Goal: Navigation & Orientation: Find specific page/section

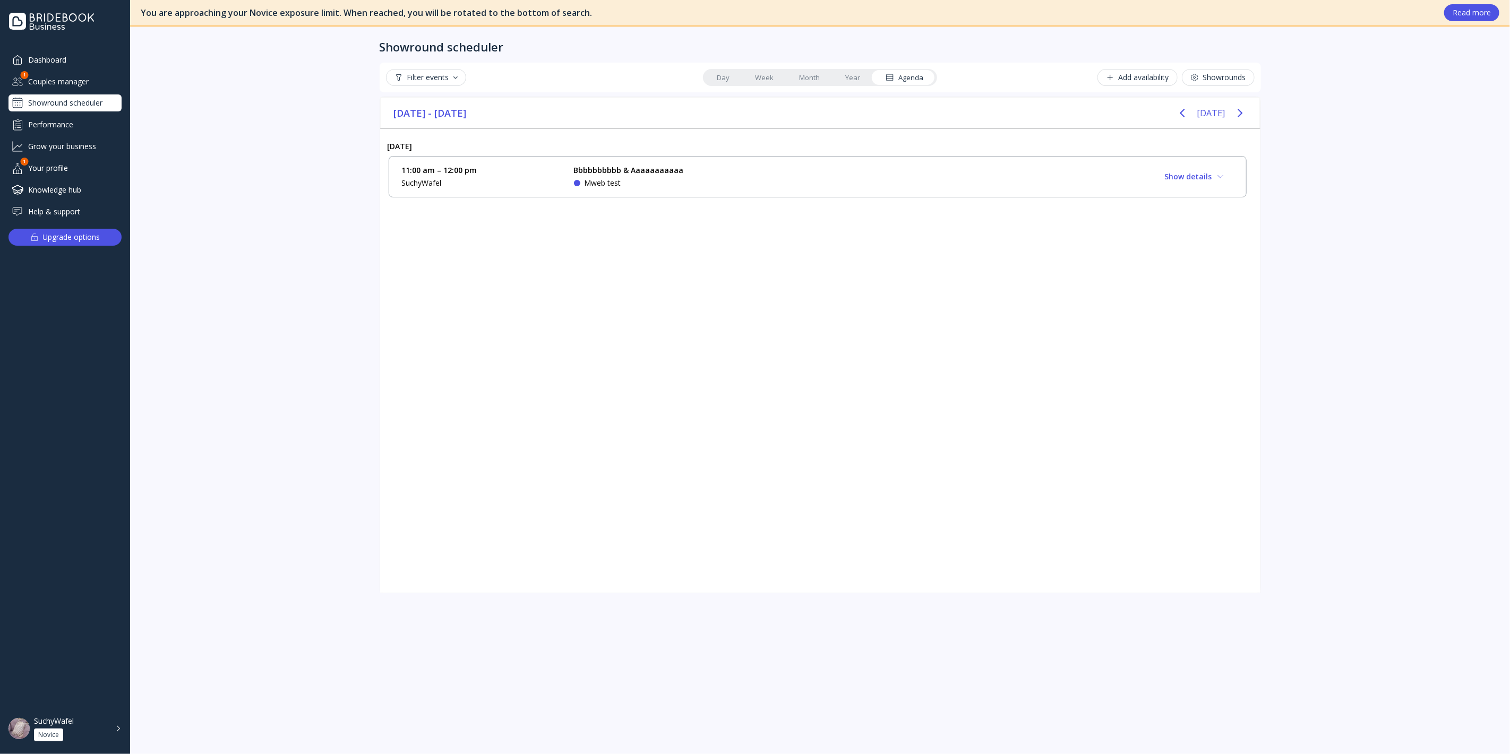
click at [658, 187] on div "Mweb test" at bounding box center [629, 183] width 110 height 11
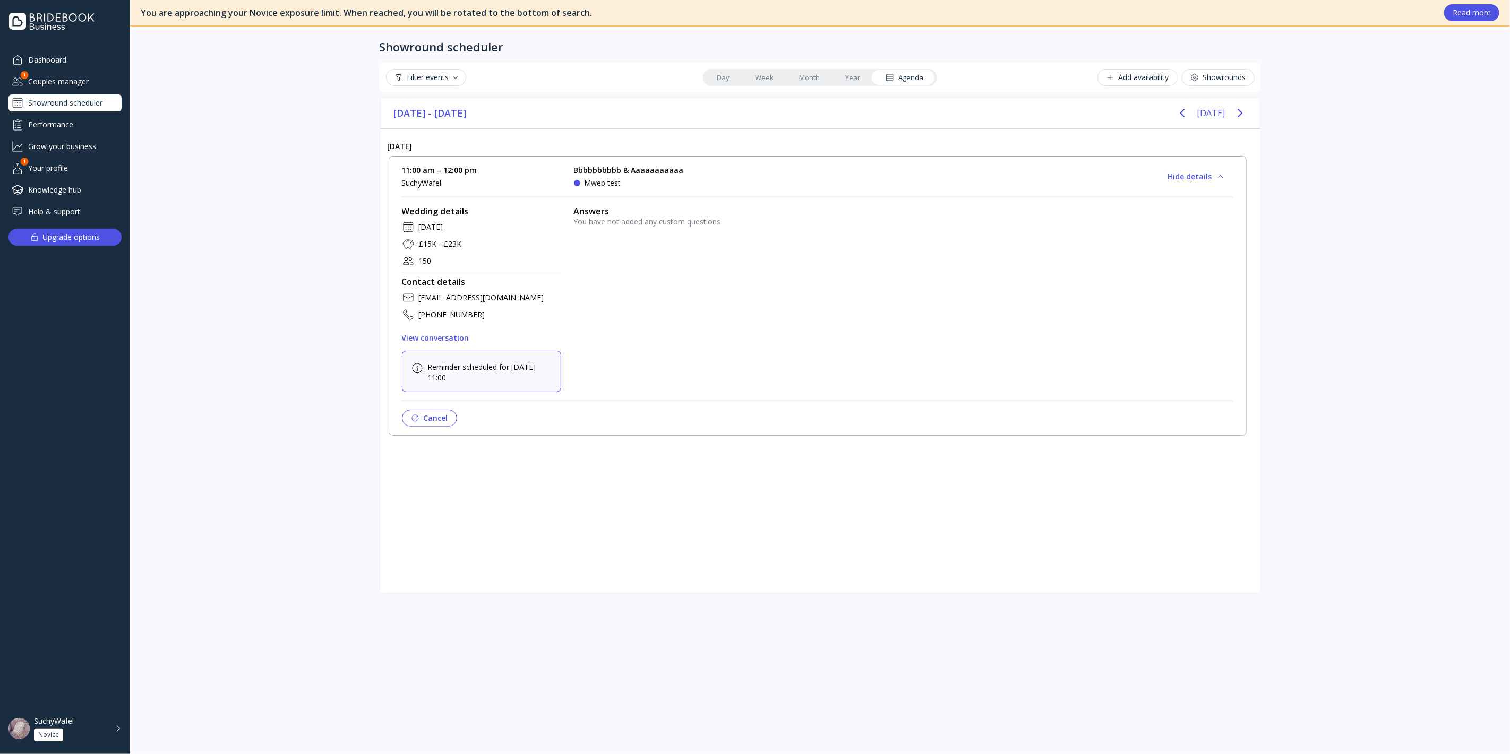
click at [669, 219] on div "You have not added any custom questions" at bounding box center [903, 222] width 659 height 11
click at [340, 274] on div "You are approaching your Novice exposure limit. When reached, you will be rotat…" at bounding box center [820, 377] width 1380 height 754
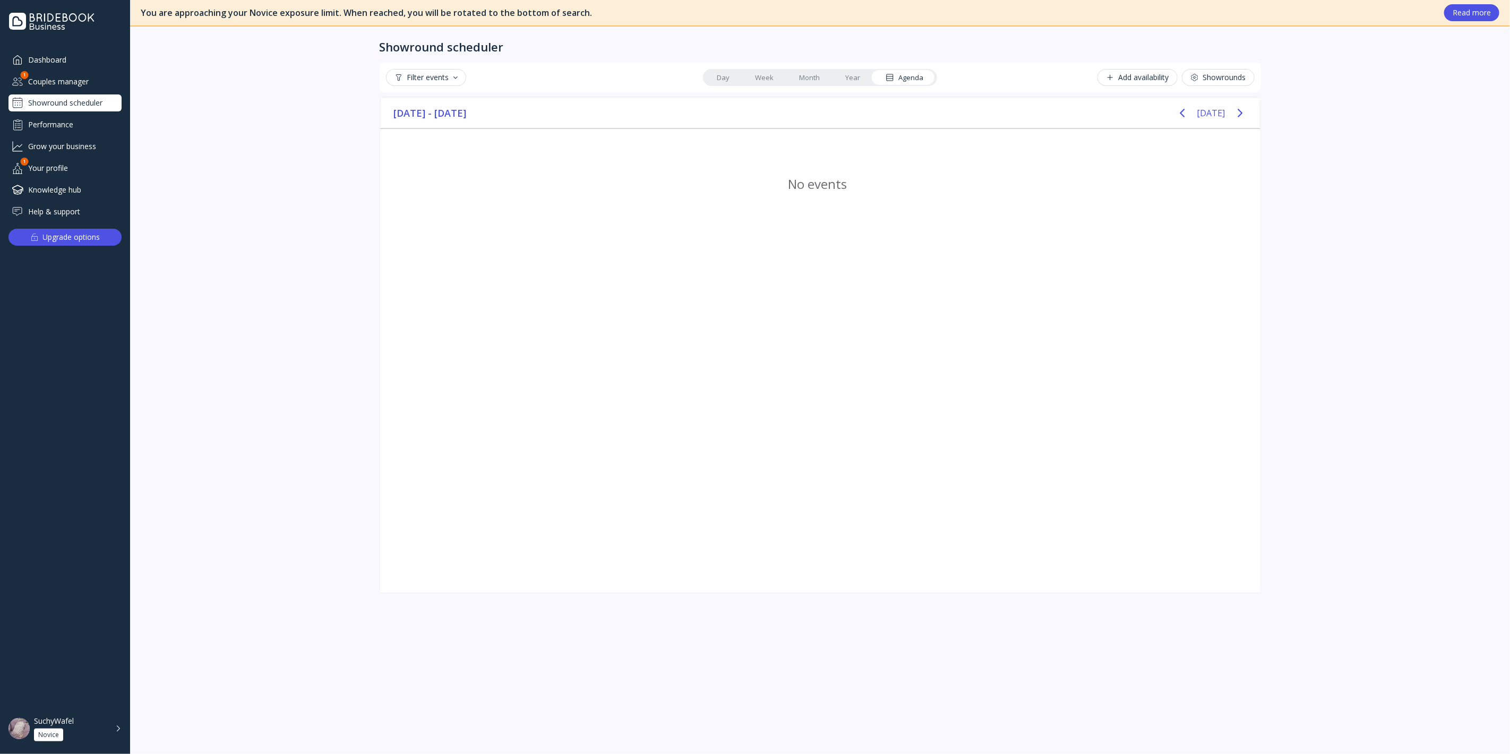
click at [74, 62] on div "Dashboard" at bounding box center [64, 60] width 113 height 18
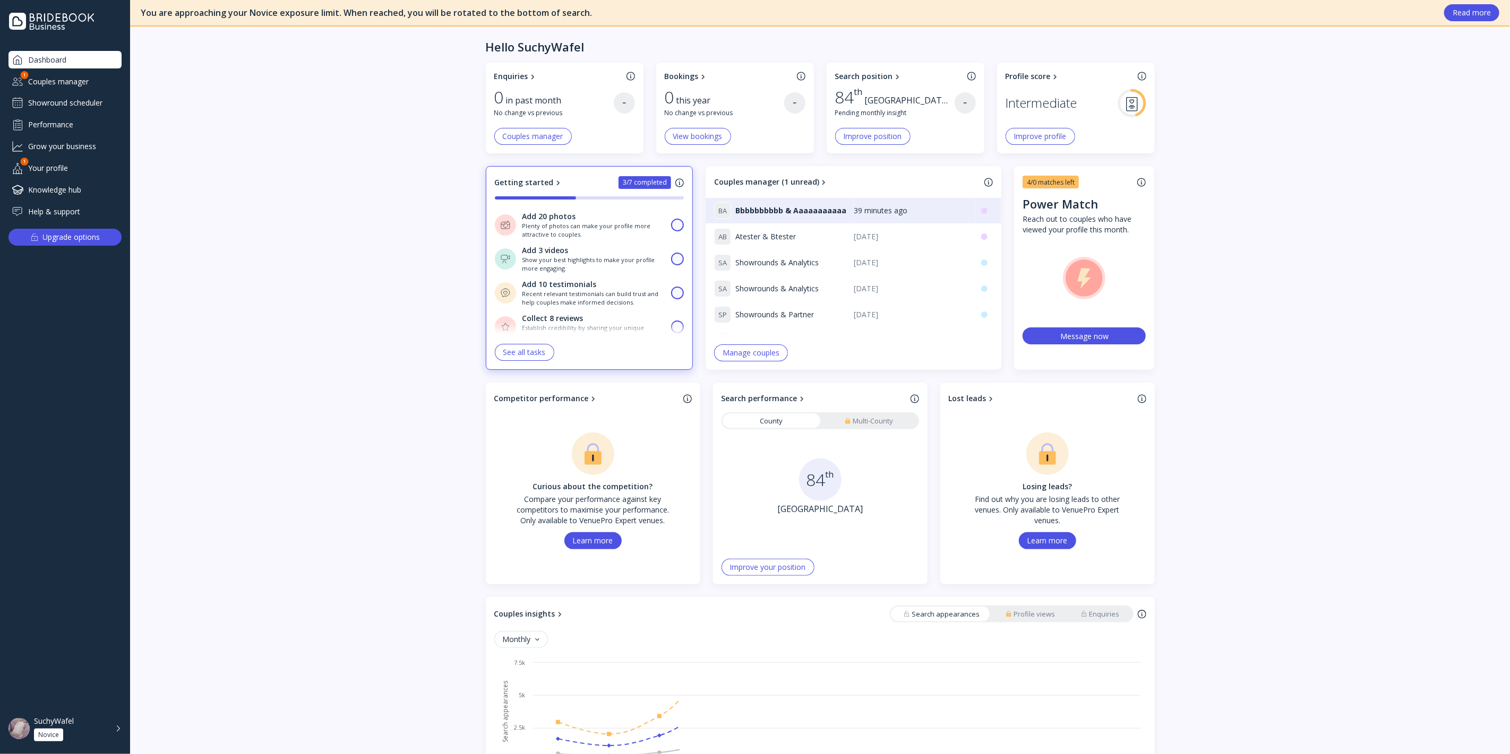
click at [76, 87] on div "Couples manager" at bounding box center [64, 82] width 113 height 18
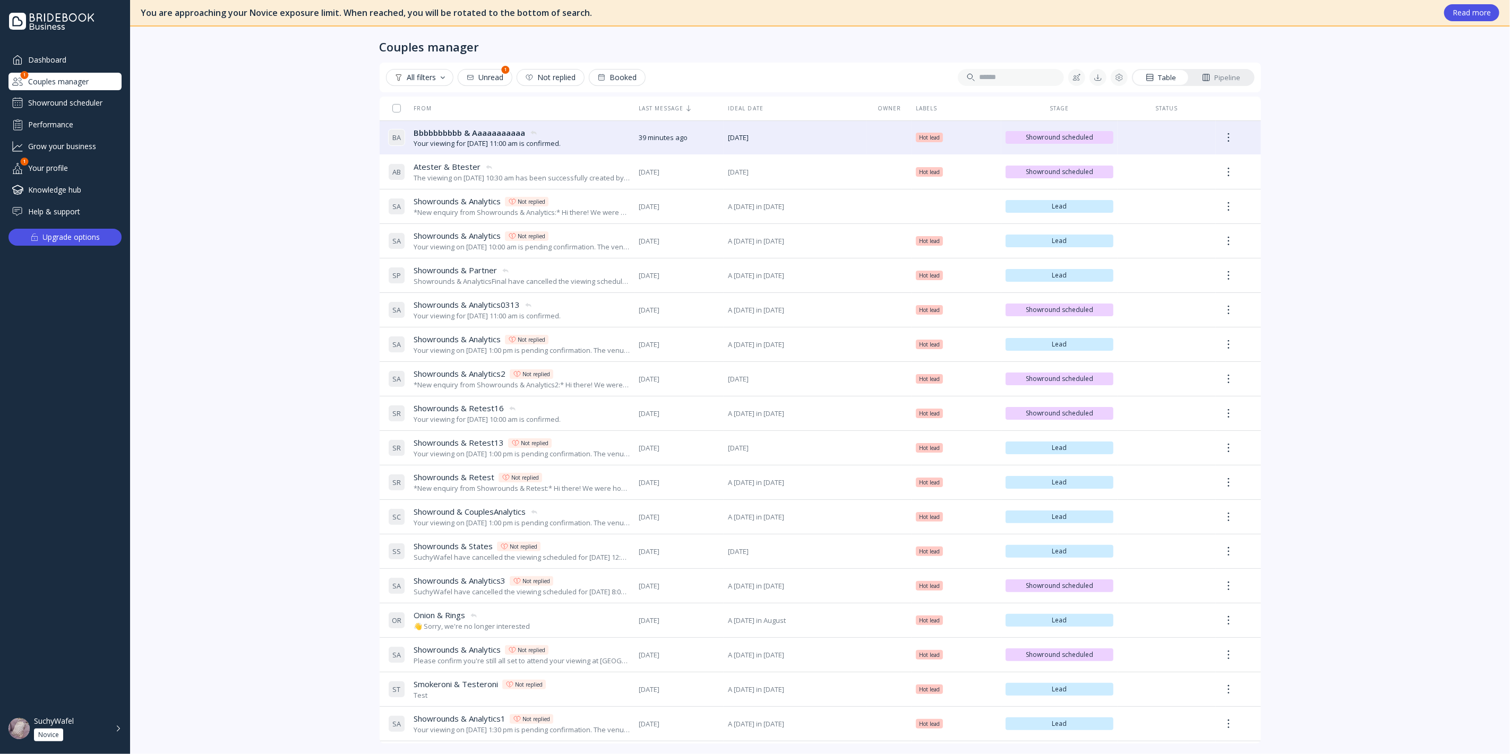
click at [81, 102] on div "Showround scheduler" at bounding box center [64, 102] width 113 height 17
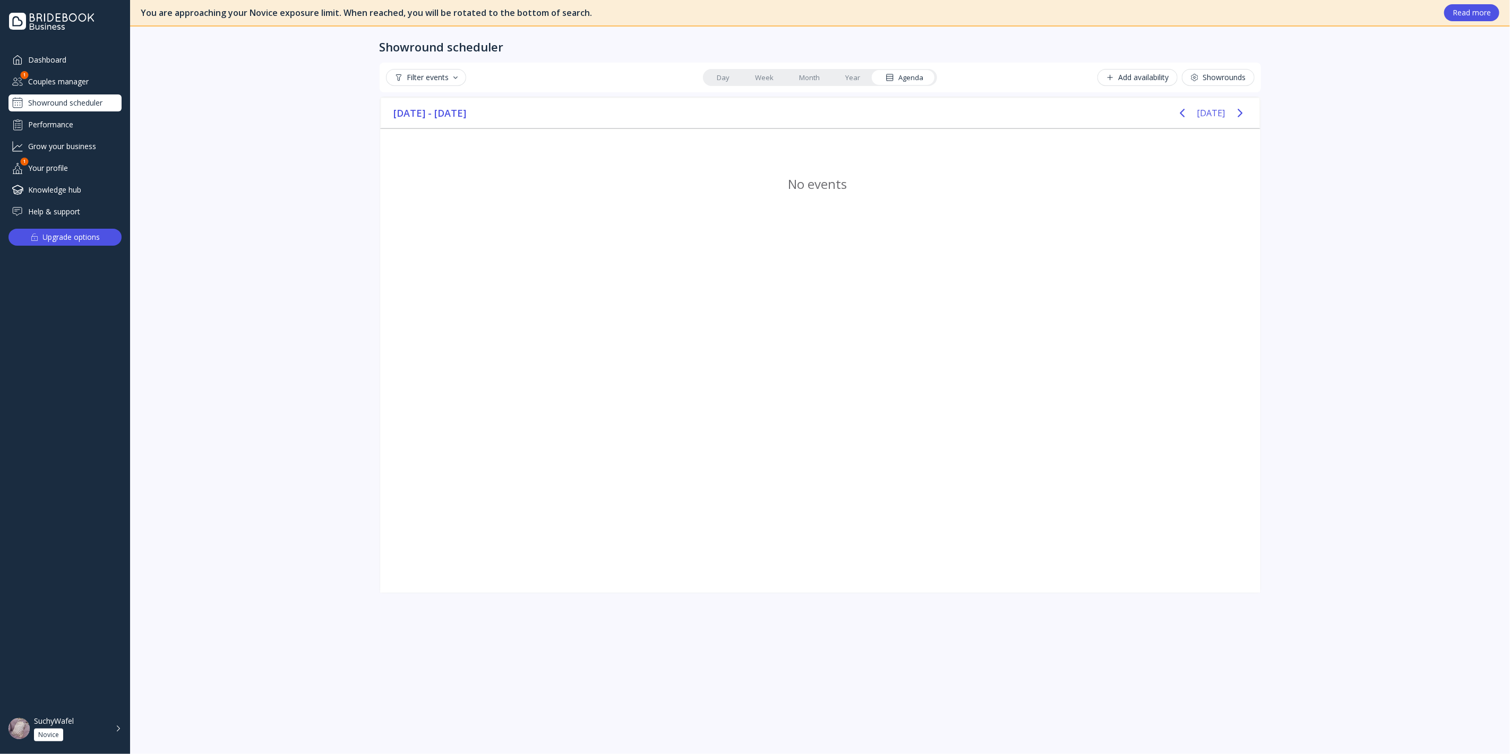
click at [63, 132] on div "Performance" at bounding box center [64, 125] width 113 height 18
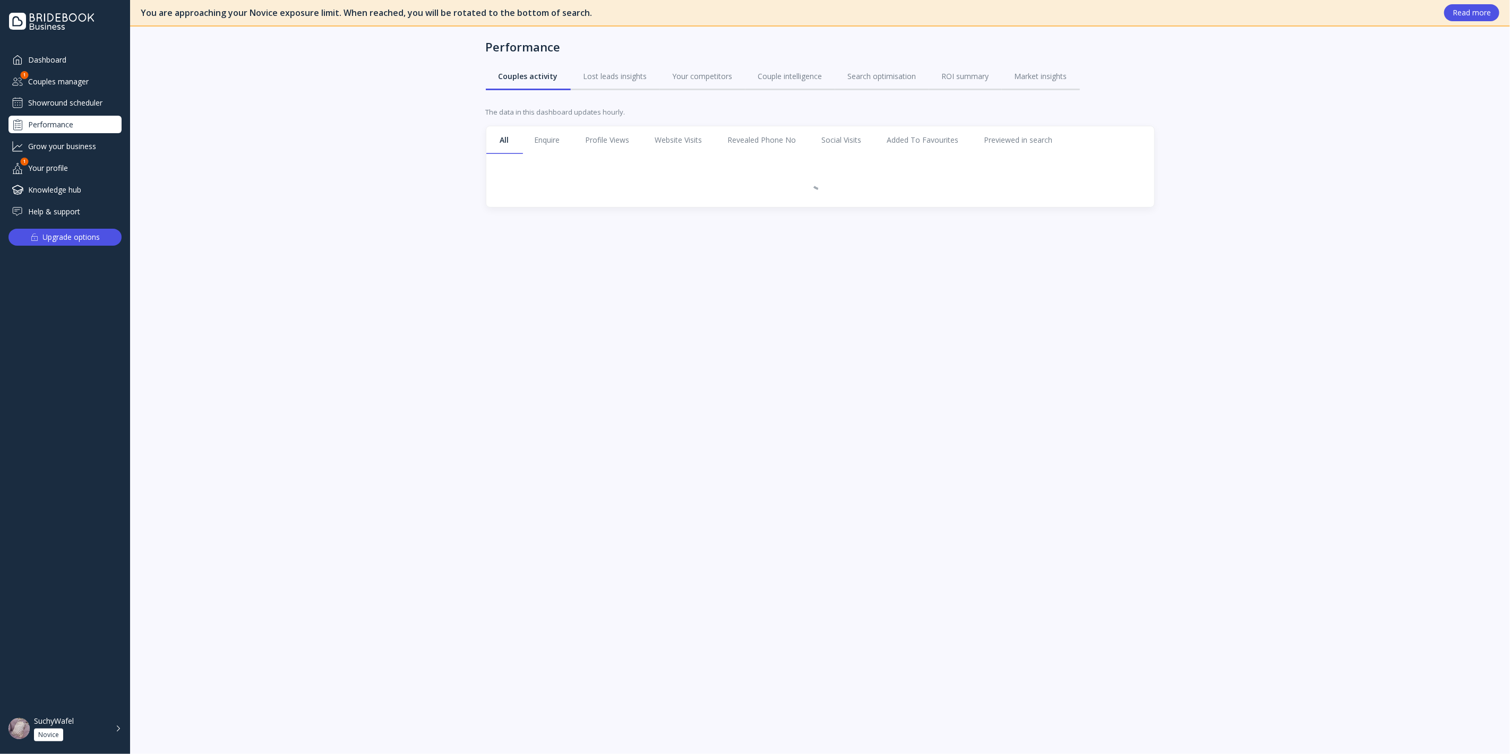
click at [68, 145] on div "Grow your business" at bounding box center [64, 146] width 113 height 18
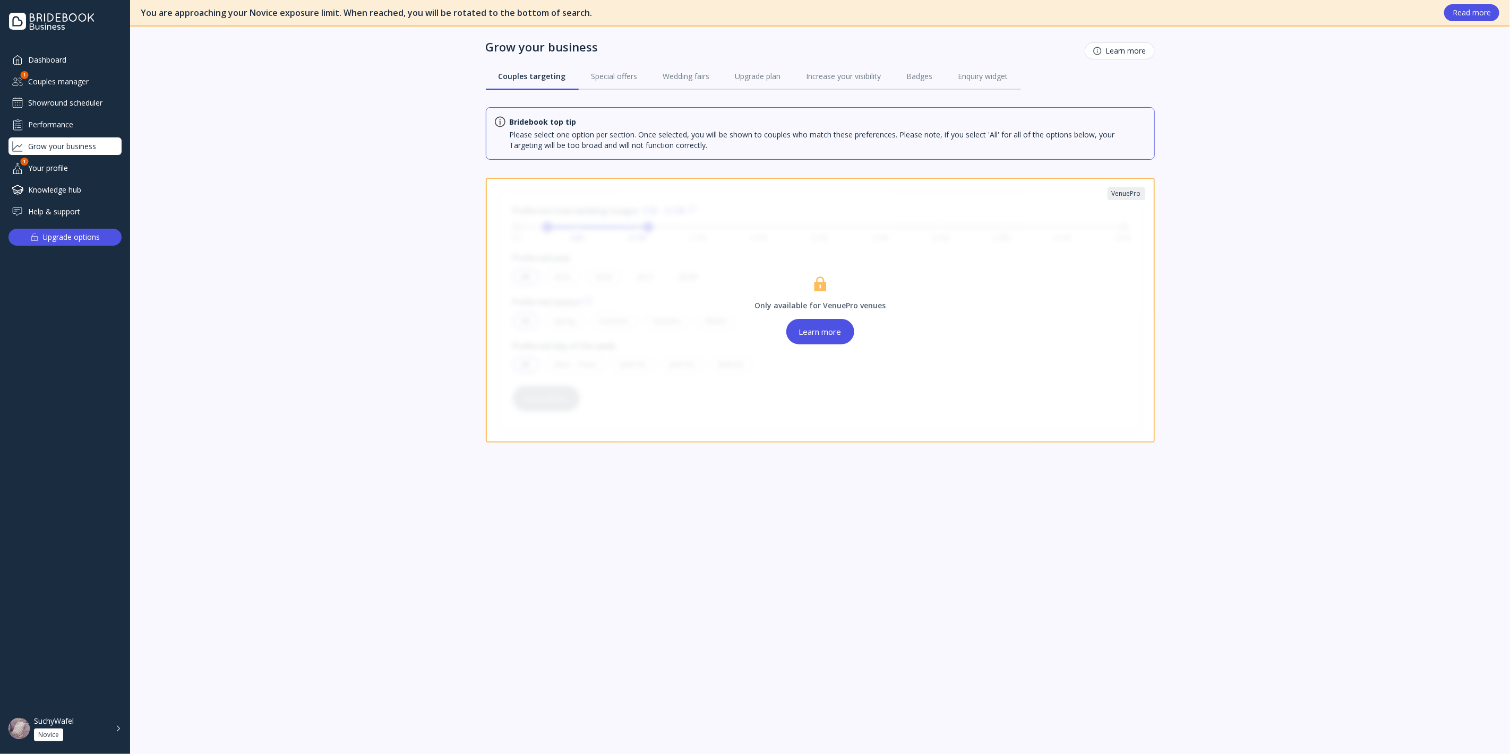
click at [71, 58] on div "Dashboard" at bounding box center [64, 60] width 113 height 18
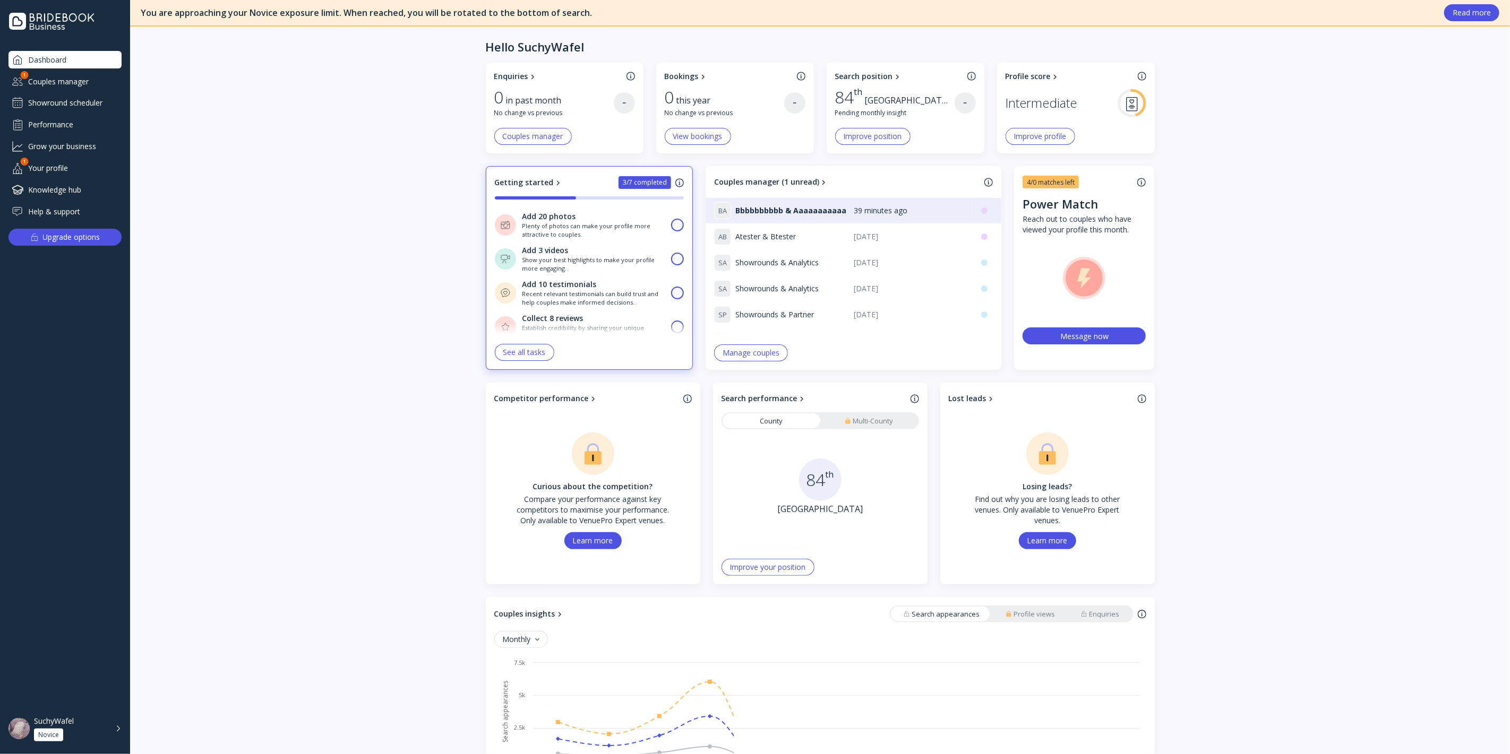
click at [75, 76] on div "Couples manager" at bounding box center [64, 82] width 113 height 18
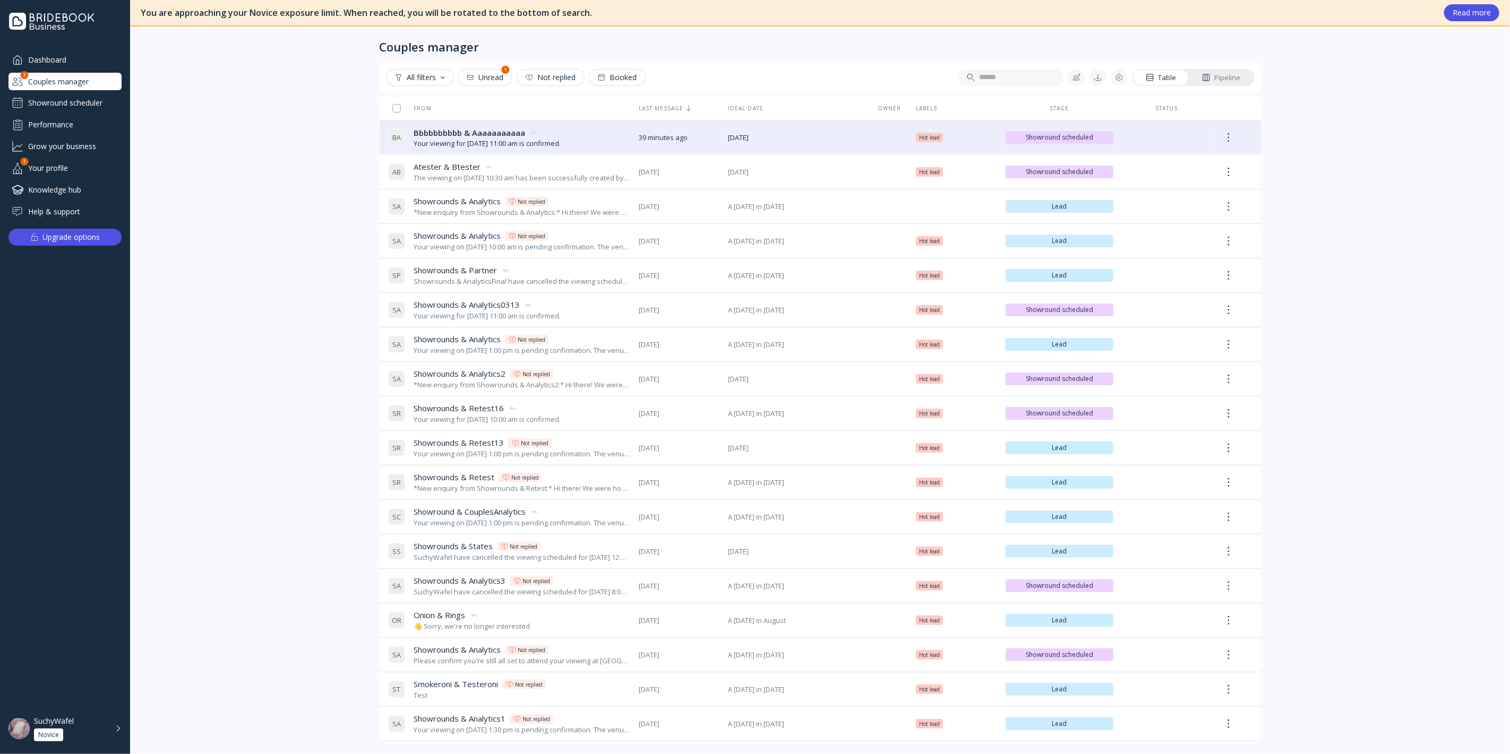
click at [72, 59] on div "Dashboard" at bounding box center [64, 60] width 113 height 18
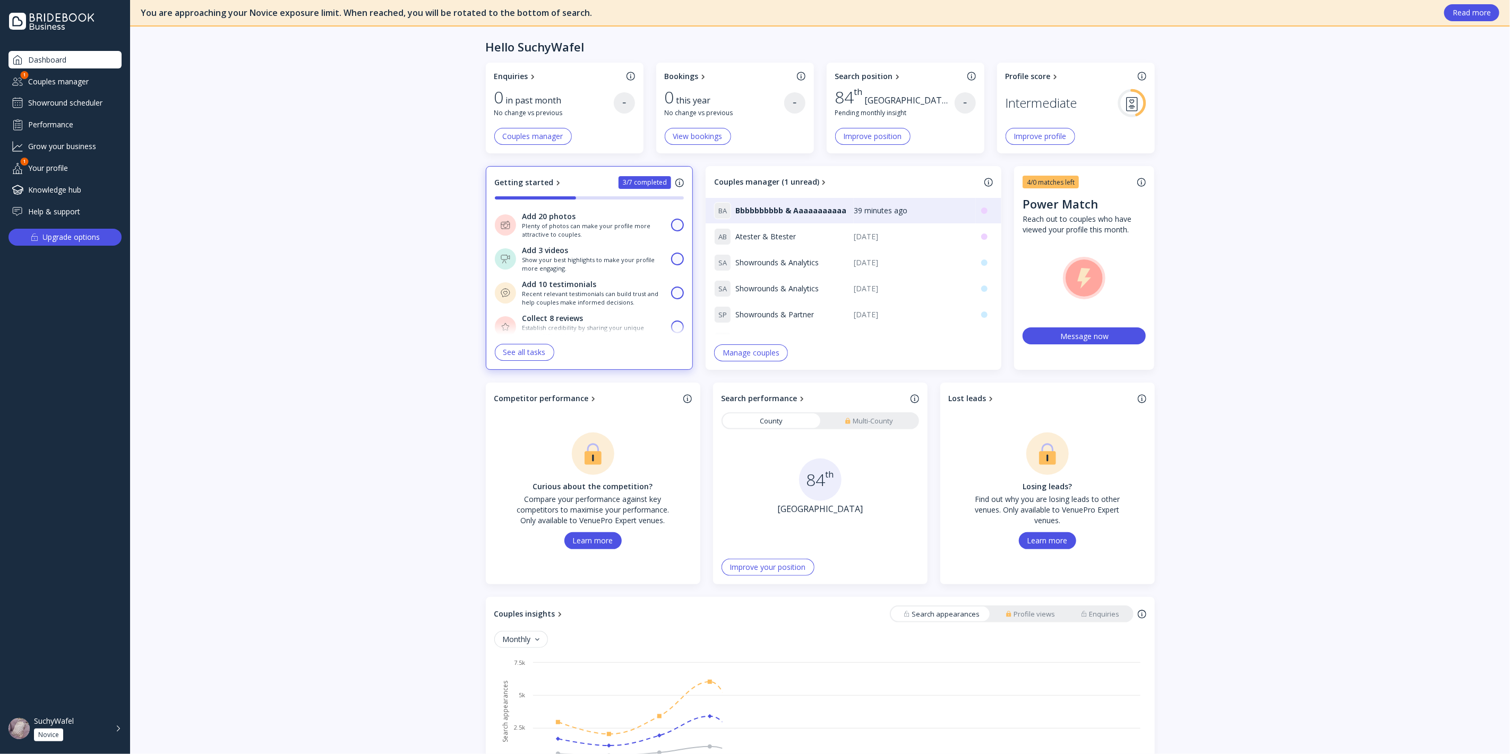
click at [75, 79] on div "Couples manager" at bounding box center [64, 82] width 113 height 18
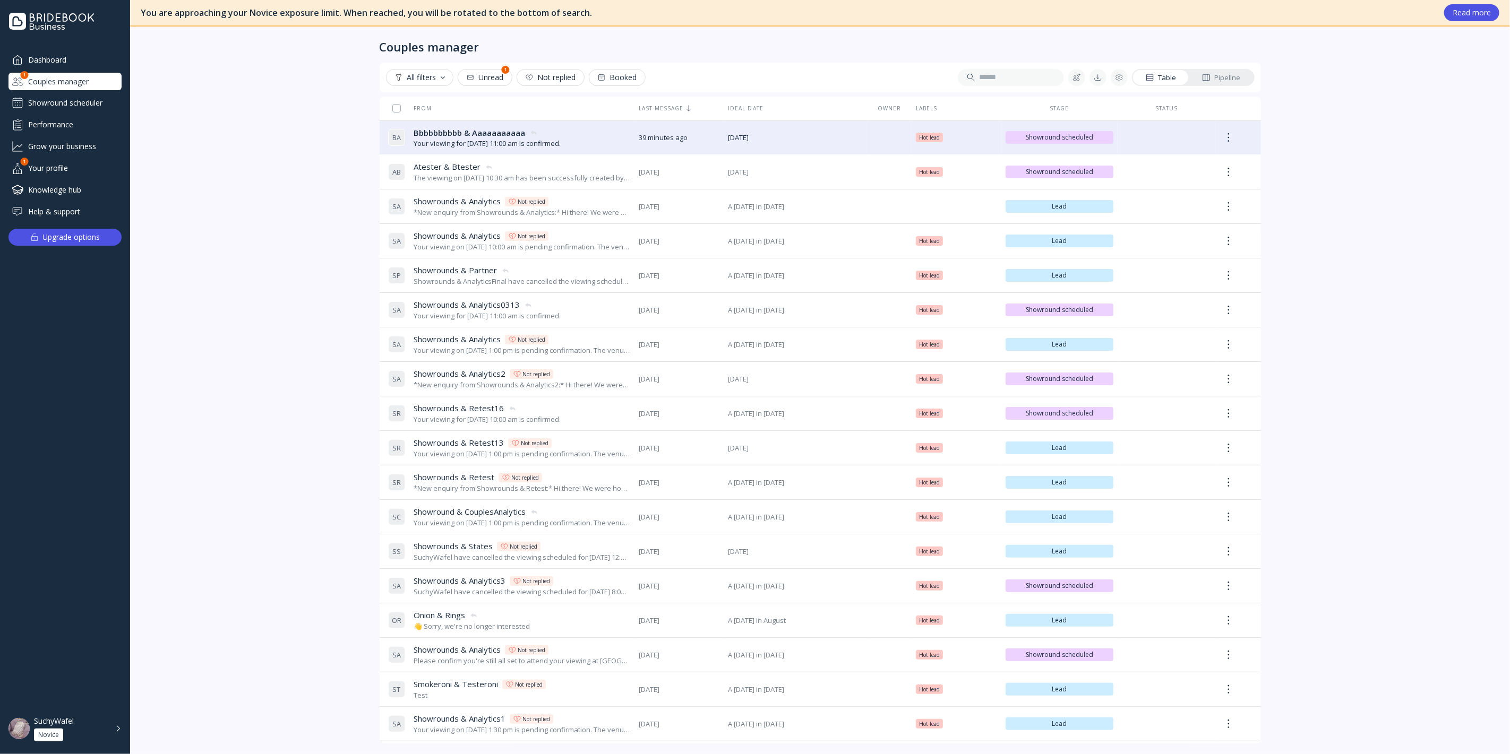
click at [1492, 723] on div "You are approaching your Novice exposure limit. When reached, you will be rotat…" at bounding box center [820, 377] width 1380 height 754
click at [90, 97] on div "Showround scheduler" at bounding box center [64, 102] width 113 height 17
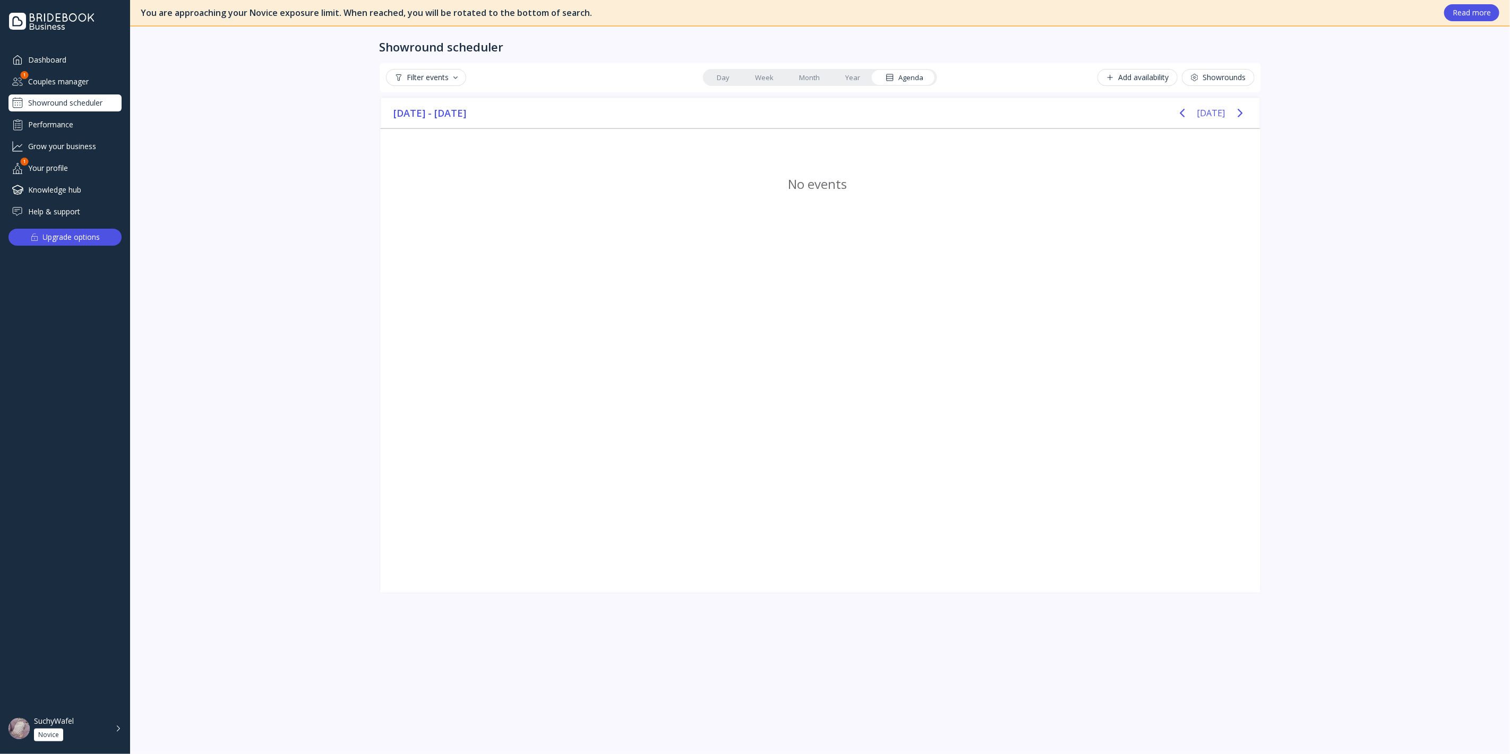
click at [78, 84] on div "Couples manager" at bounding box center [64, 82] width 113 height 18
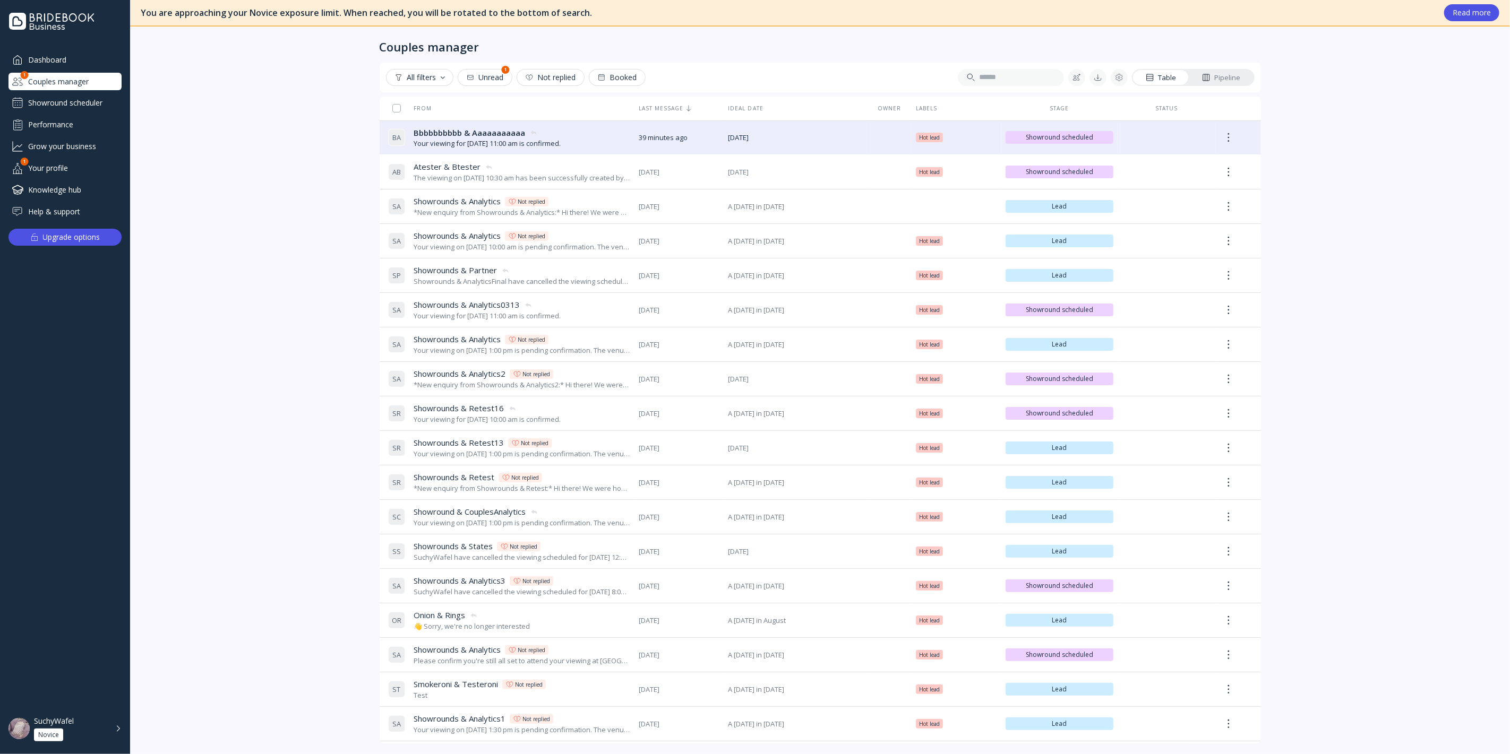
click at [1423, 706] on div "You are approaching your Novice exposure limit. When reached, you will be rotat…" at bounding box center [820, 377] width 1380 height 754
